Goal: Information Seeking & Learning: Check status

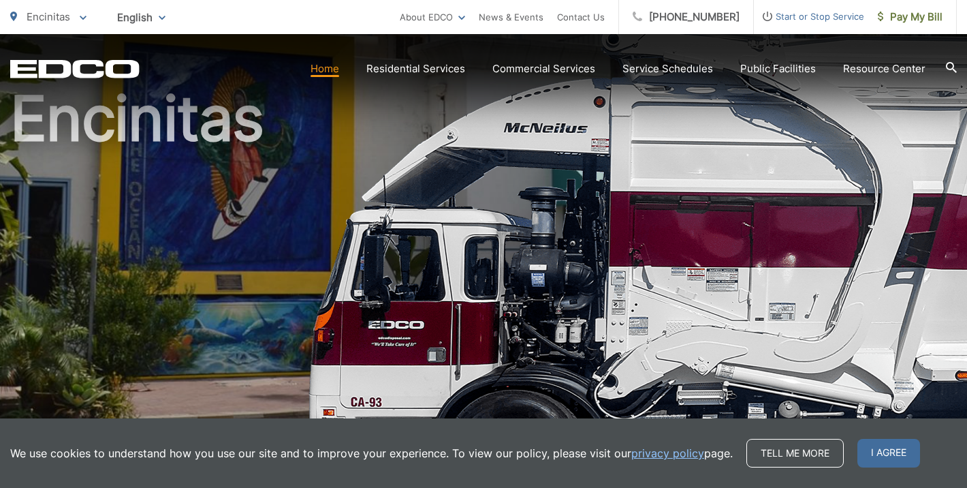
scroll to position [93, 0]
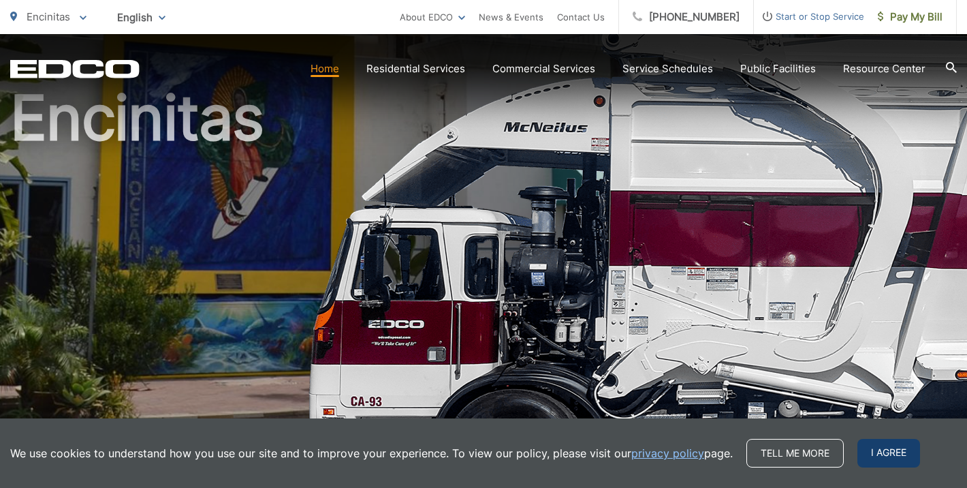
click at [890, 456] on span "I agree" at bounding box center [889, 453] width 63 height 29
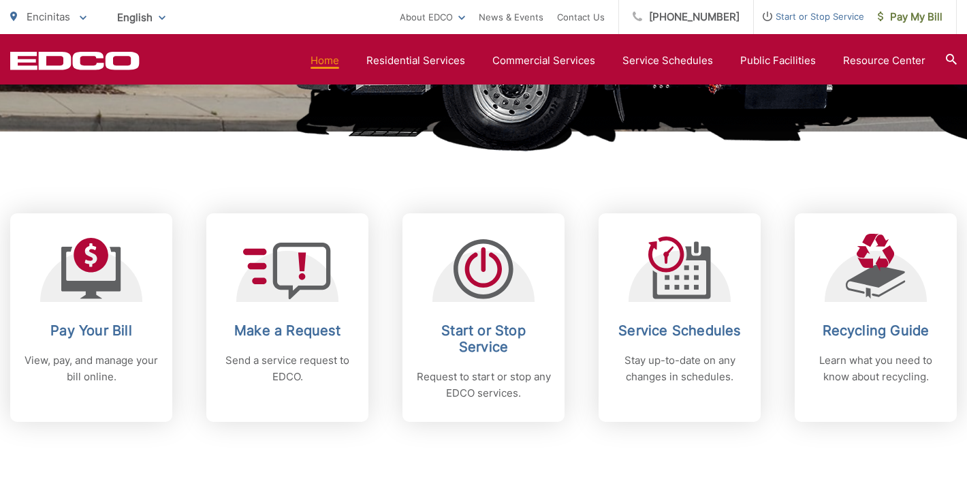
scroll to position [468, 0]
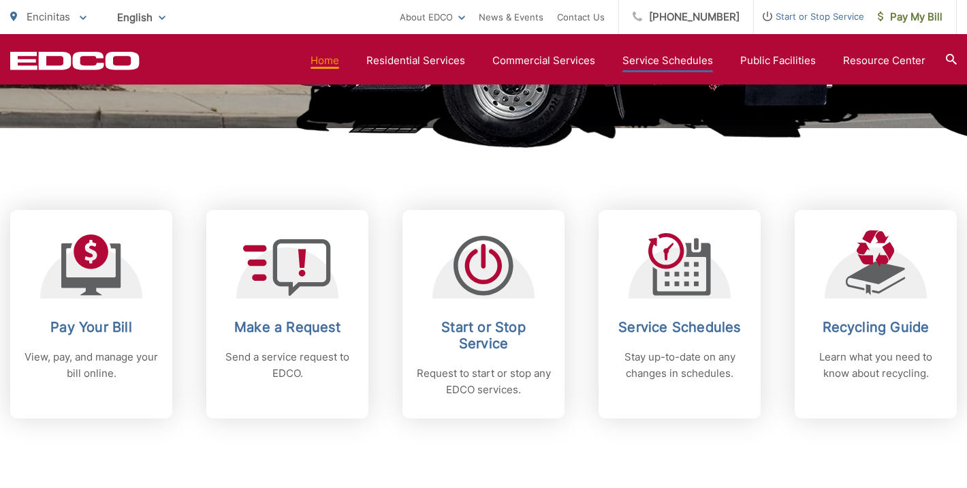
click at [680, 58] on link "Service Schedules" at bounding box center [668, 60] width 91 height 16
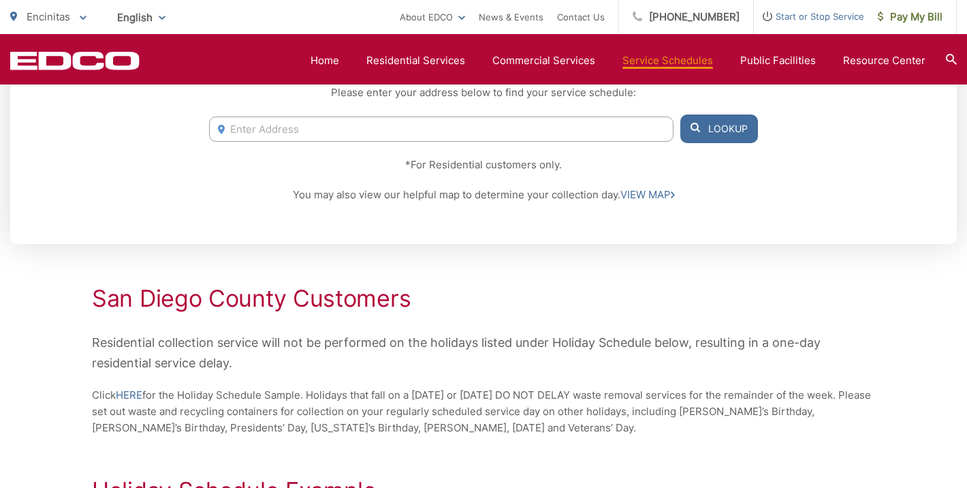
scroll to position [328, 0]
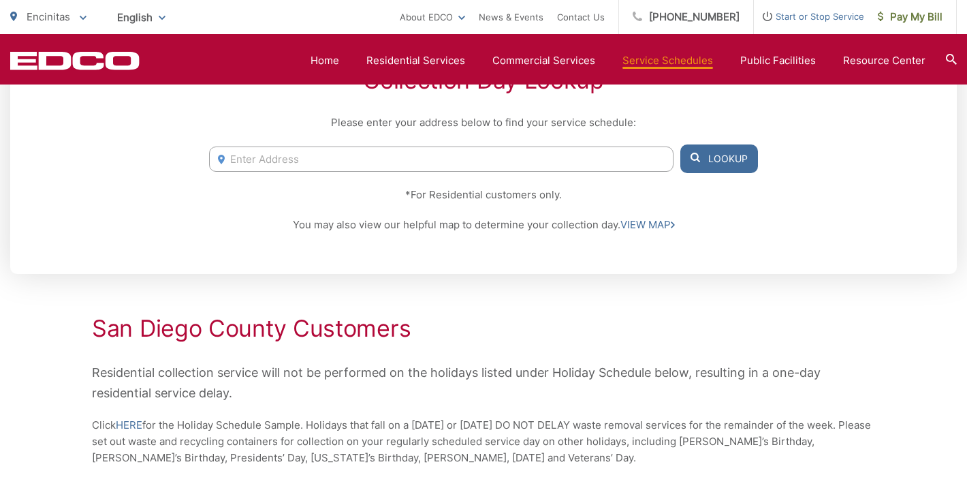
click at [598, 161] on input "Enter Address" at bounding box center [441, 158] width 465 height 25
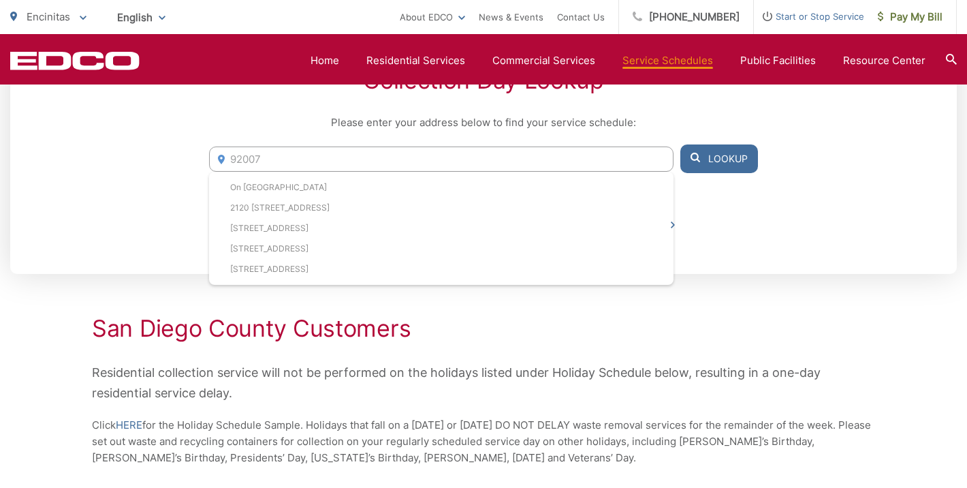
click at [370, 146] on input "92007" at bounding box center [441, 158] width 465 height 25
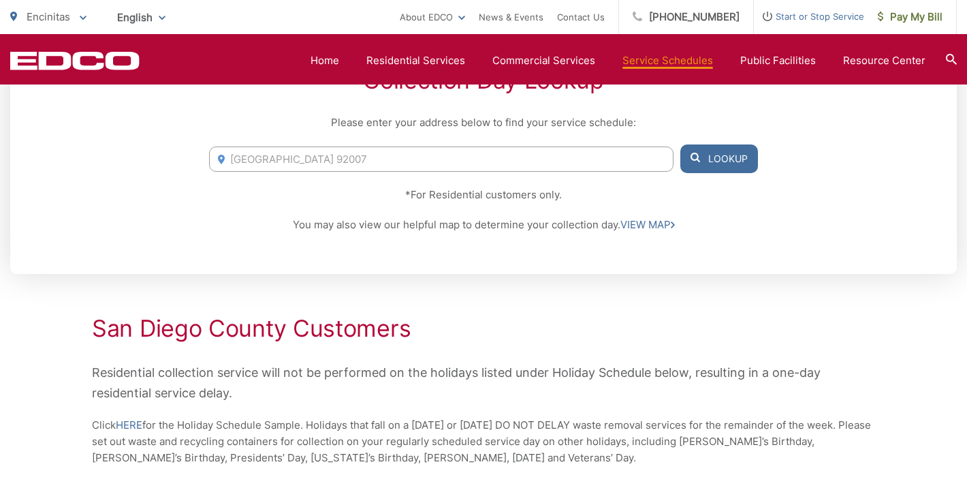
click at [230, 161] on input "[GEOGRAPHIC_DATA] 92007" at bounding box center [441, 158] width 465 height 25
click at [350, 160] on input "[STREET_ADDRESS]" at bounding box center [441, 158] width 465 height 25
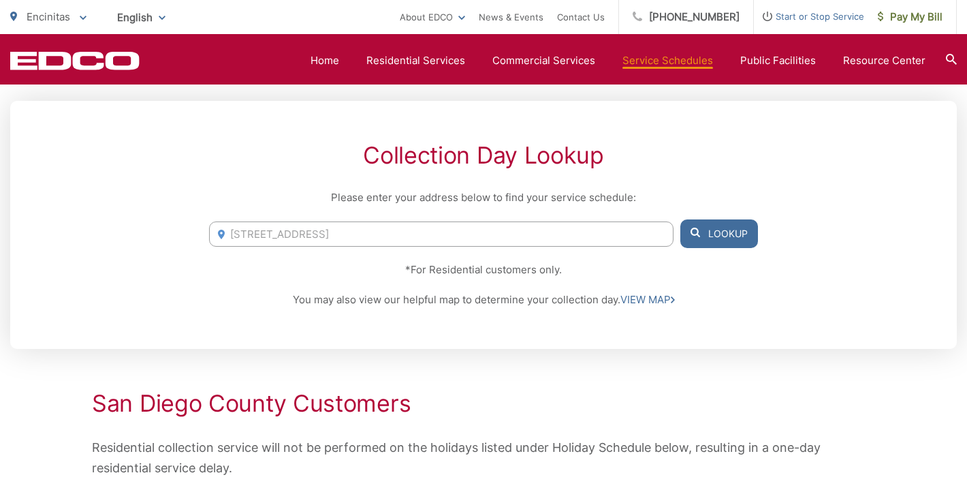
scroll to position [250, 0]
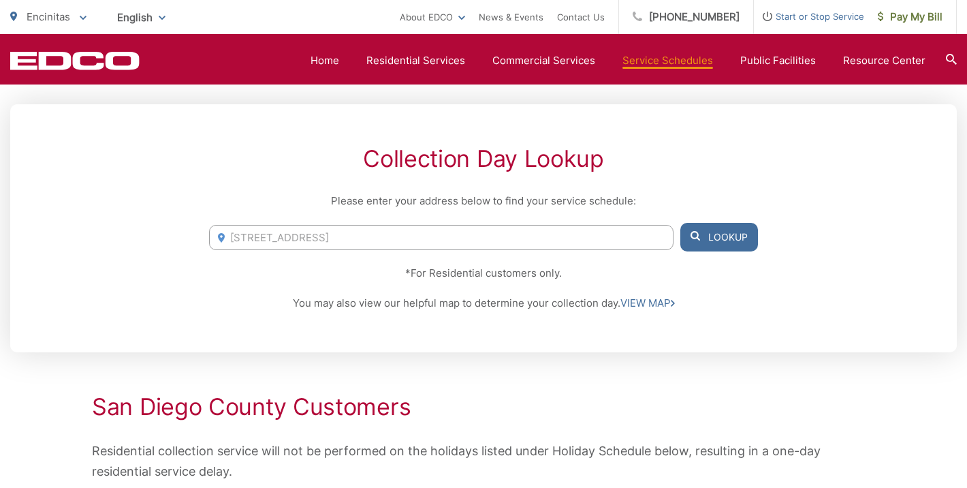
click at [707, 236] on button "Lookup" at bounding box center [720, 237] width 78 height 29
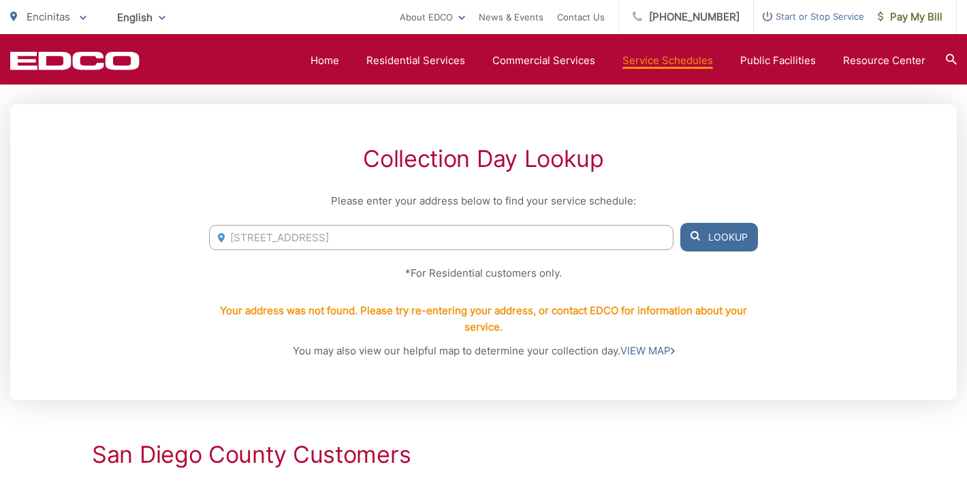
click at [518, 230] on input "[STREET_ADDRESS]" at bounding box center [441, 237] width 465 height 25
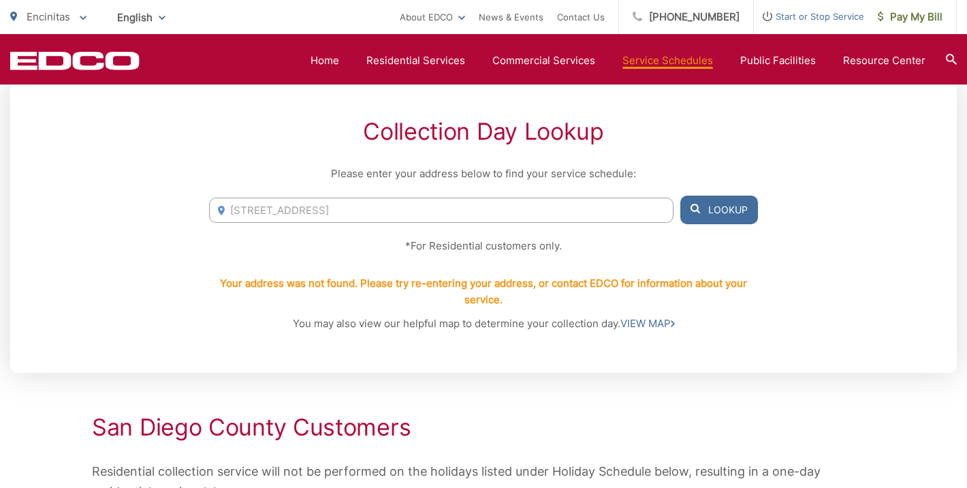
scroll to position [279, 0]
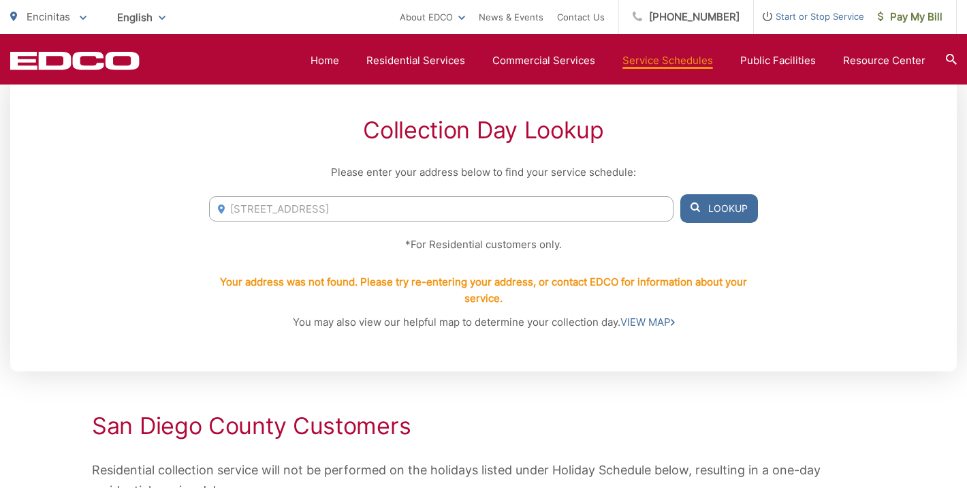
drag, startPoint x: 505, startPoint y: 203, endPoint x: 229, endPoint y: 170, distance: 278.0
click at [229, 170] on div "Collection Day Lookup Please enter your address below to find your service sche…" at bounding box center [483, 224] width 947 height 296
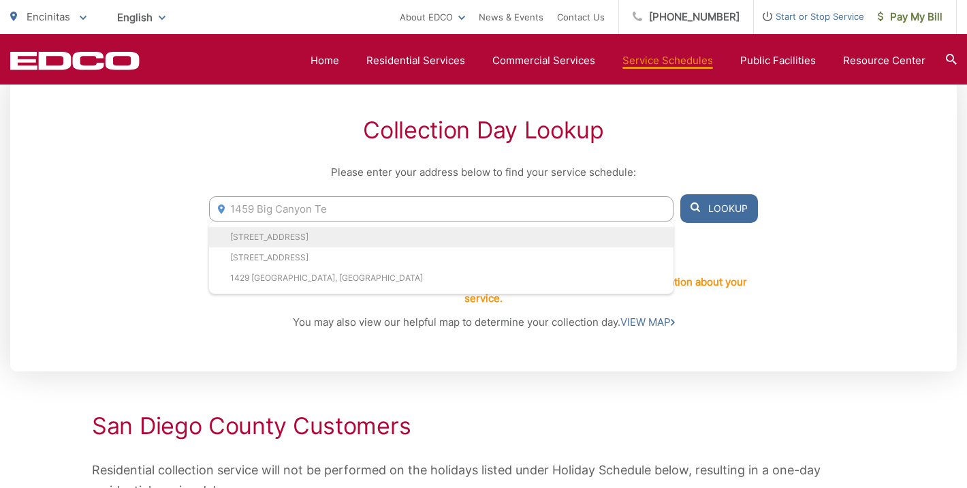
click at [389, 237] on li "[STREET_ADDRESS]" at bounding box center [441, 237] width 465 height 20
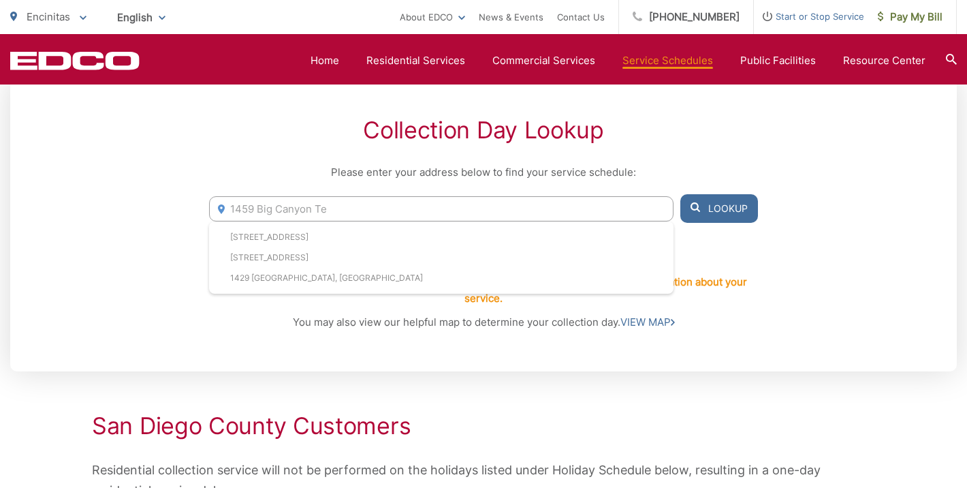
type input "[STREET_ADDRESS]"
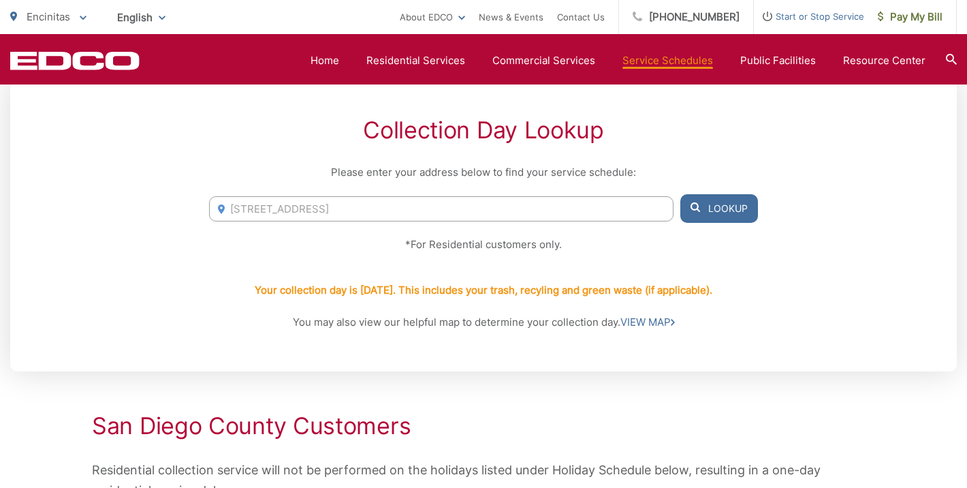
click at [727, 204] on button "Lookup" at bounding box center [720, 208] width 78 height 29
click at [656, 323] on link "VIEW MAP" at bounding box center [648, 322] width 55 height 16
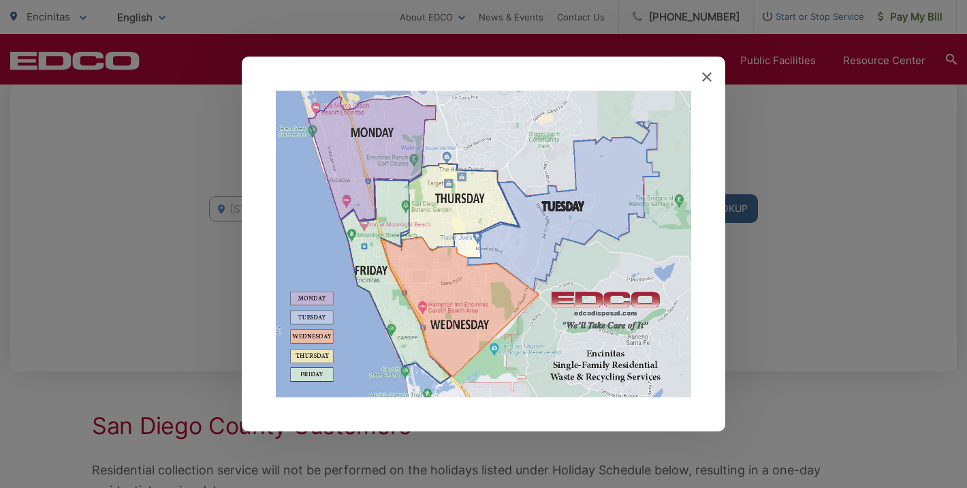
click at [707, 72] on icon at bounding box center [707, 77] width 10 height 10
